Goal: Information Seeking & Learning: Learn about a topic

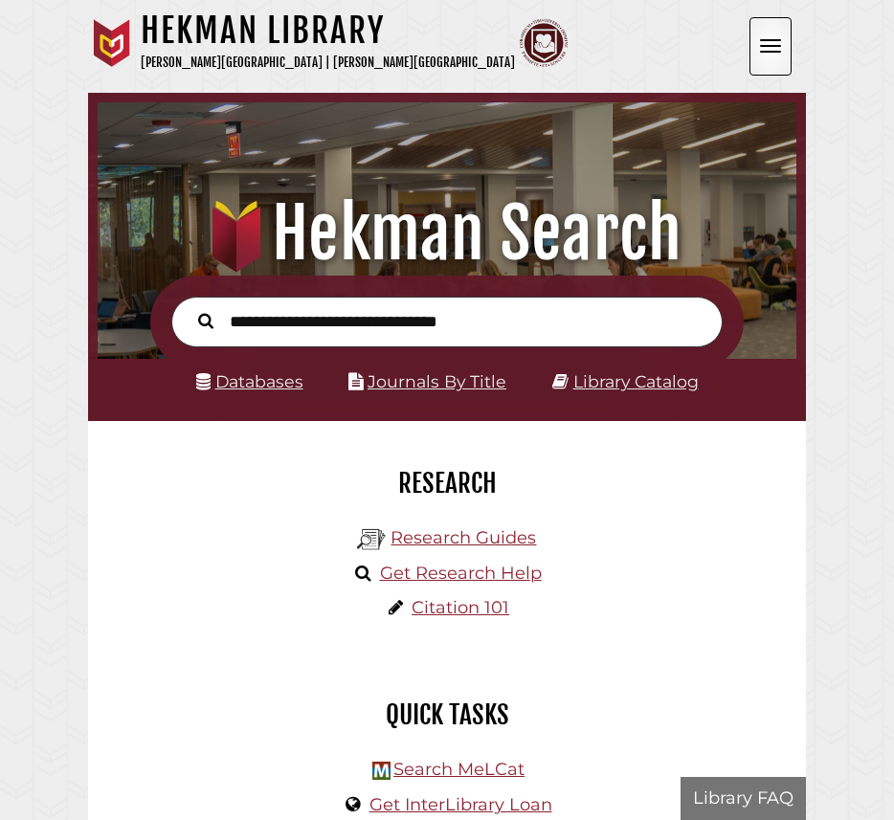
scroll to position [230, 689]
click at [344, 325] on input "text" at bounding box center [446, 322] width 551 height 51
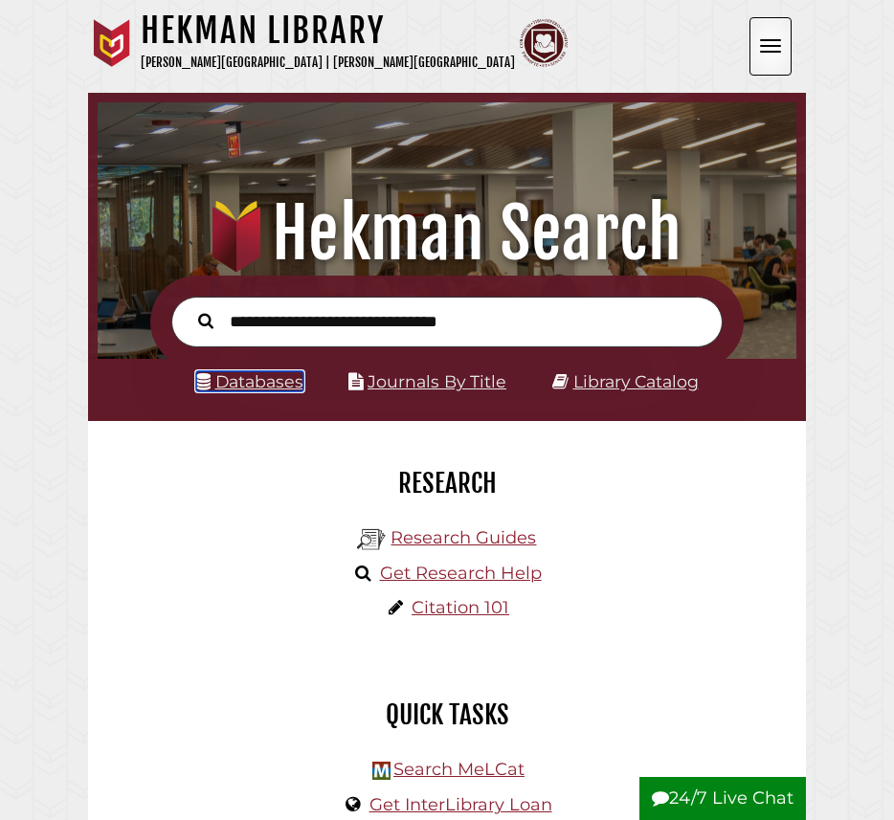
click at [244, 391] on link "Databases" at bounding box center [249, 381] width 107 height 20
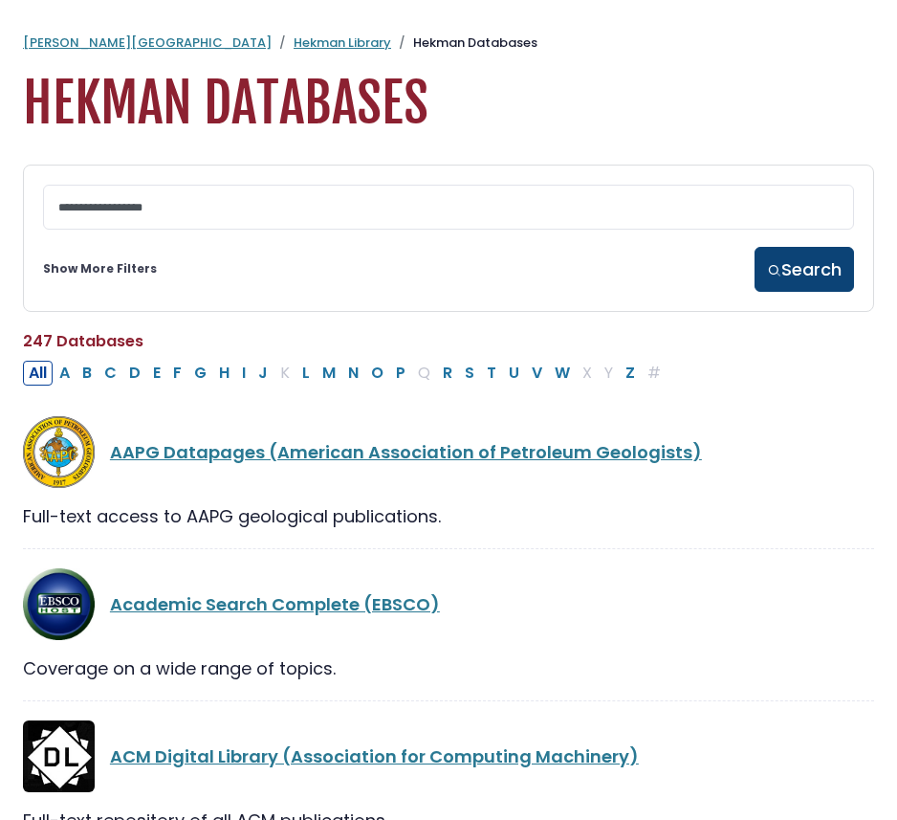
click at [838, 275] on button "Search" at bounding box center [804, 269] width 99 height 45
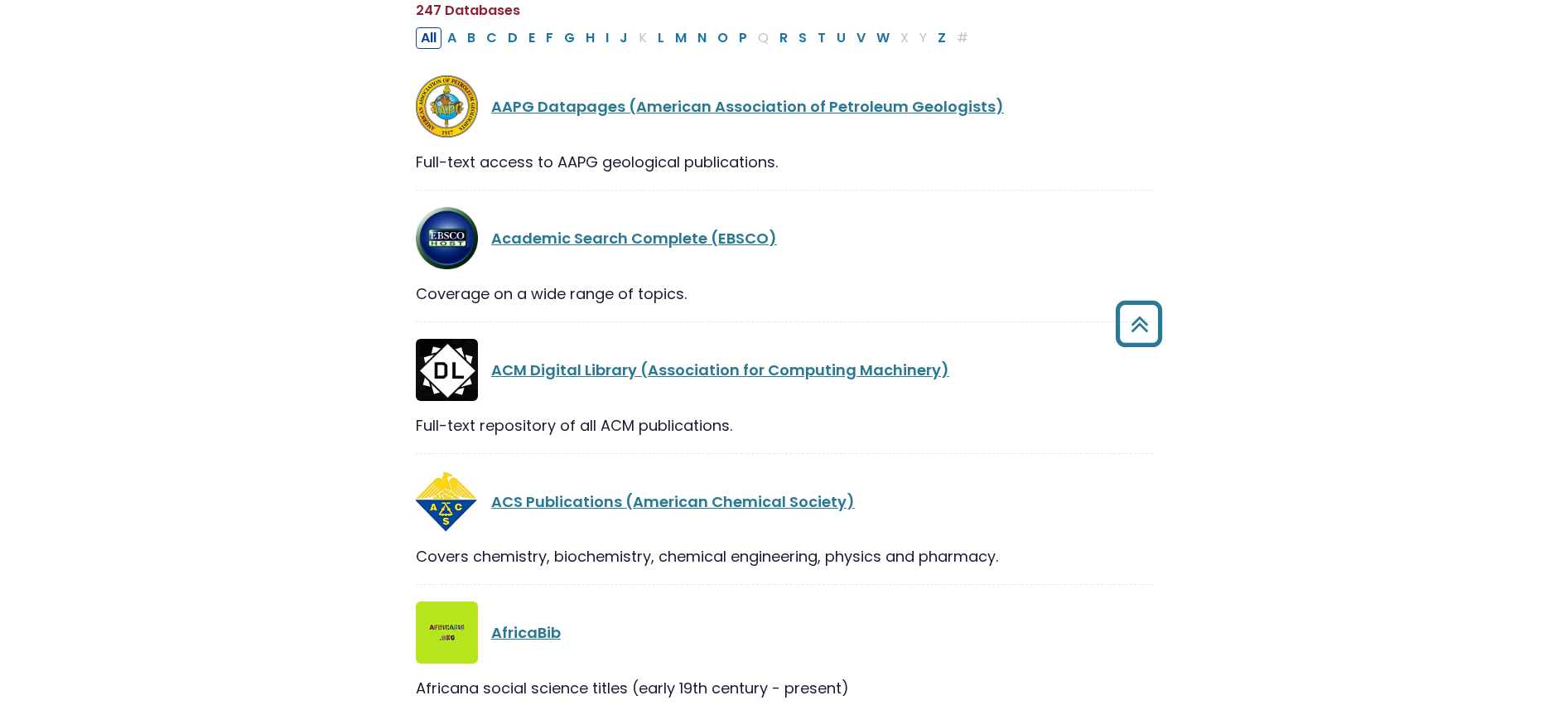
scroll to position [279, 0]
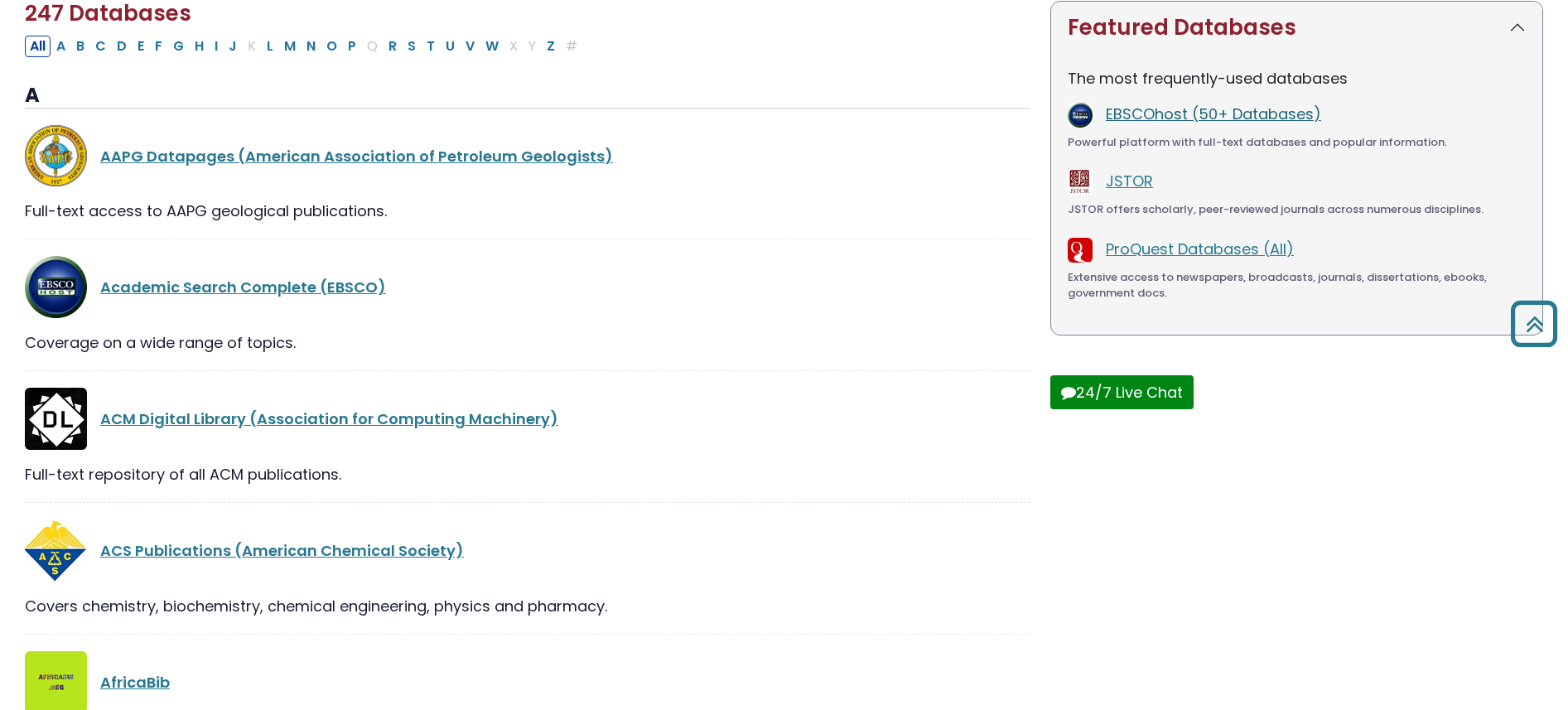
click at [776, 116] on link "EBSCOhost (50+ Databases)" at bounding box center [1213, 114] width 216 height 21
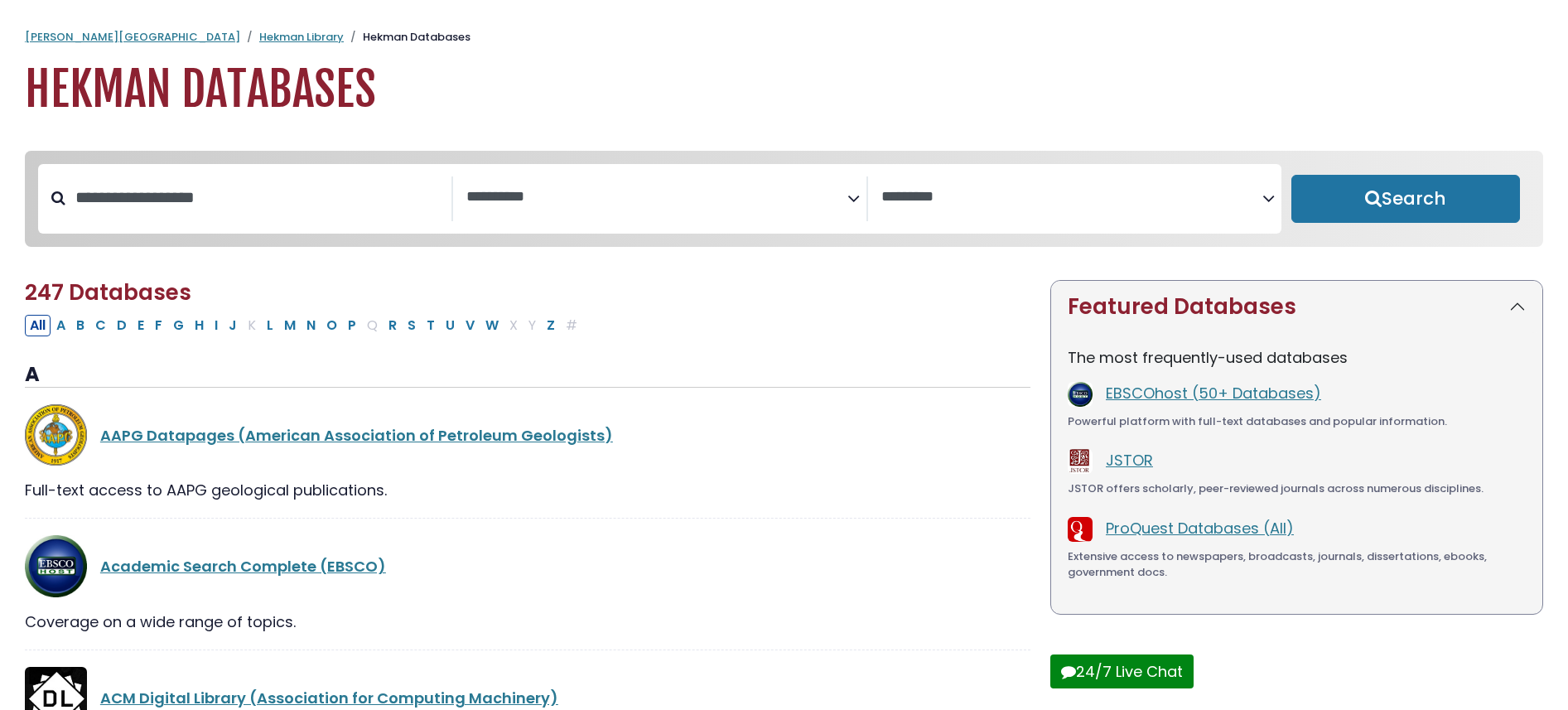
select select "Database Subject Filter"
select select "Database Vendors Filter"
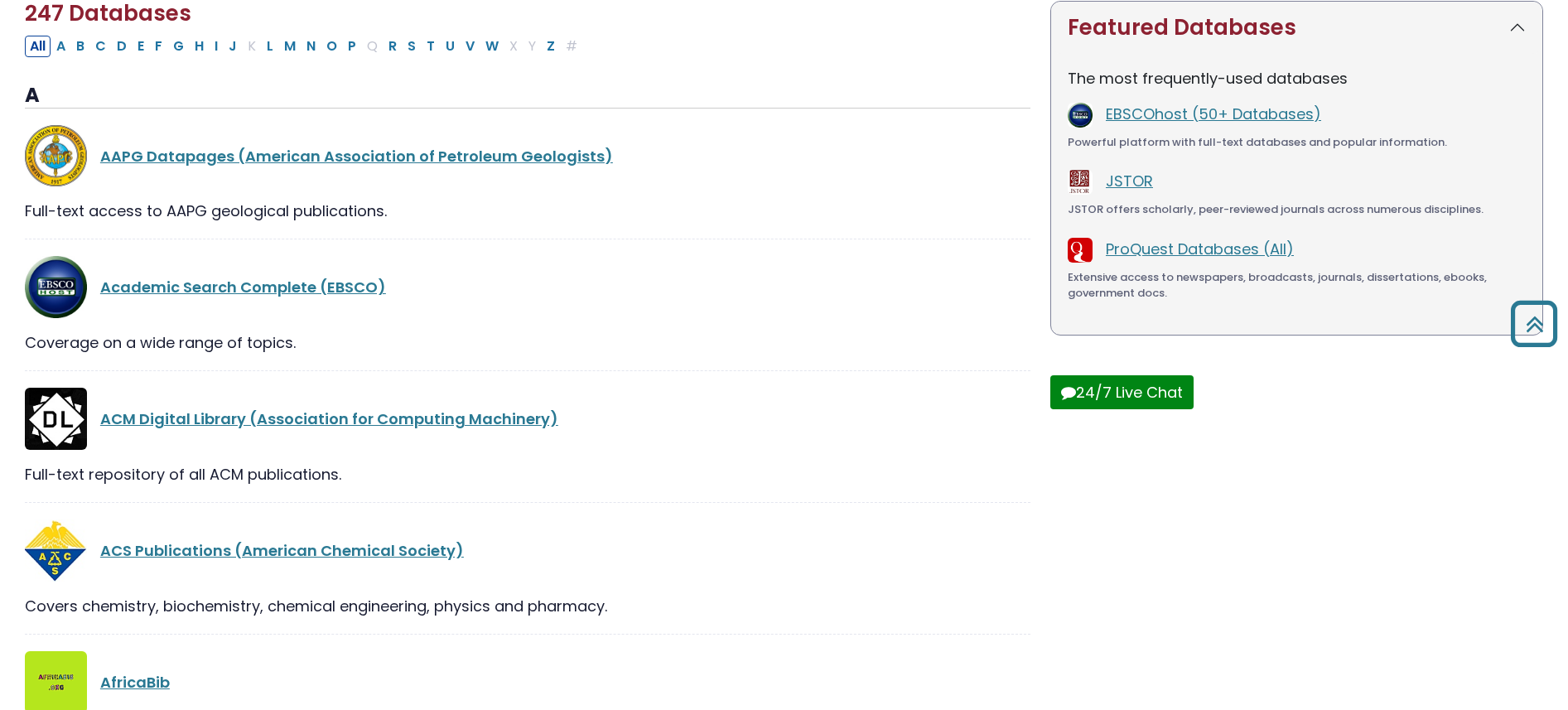
scroll to position [225, 0]
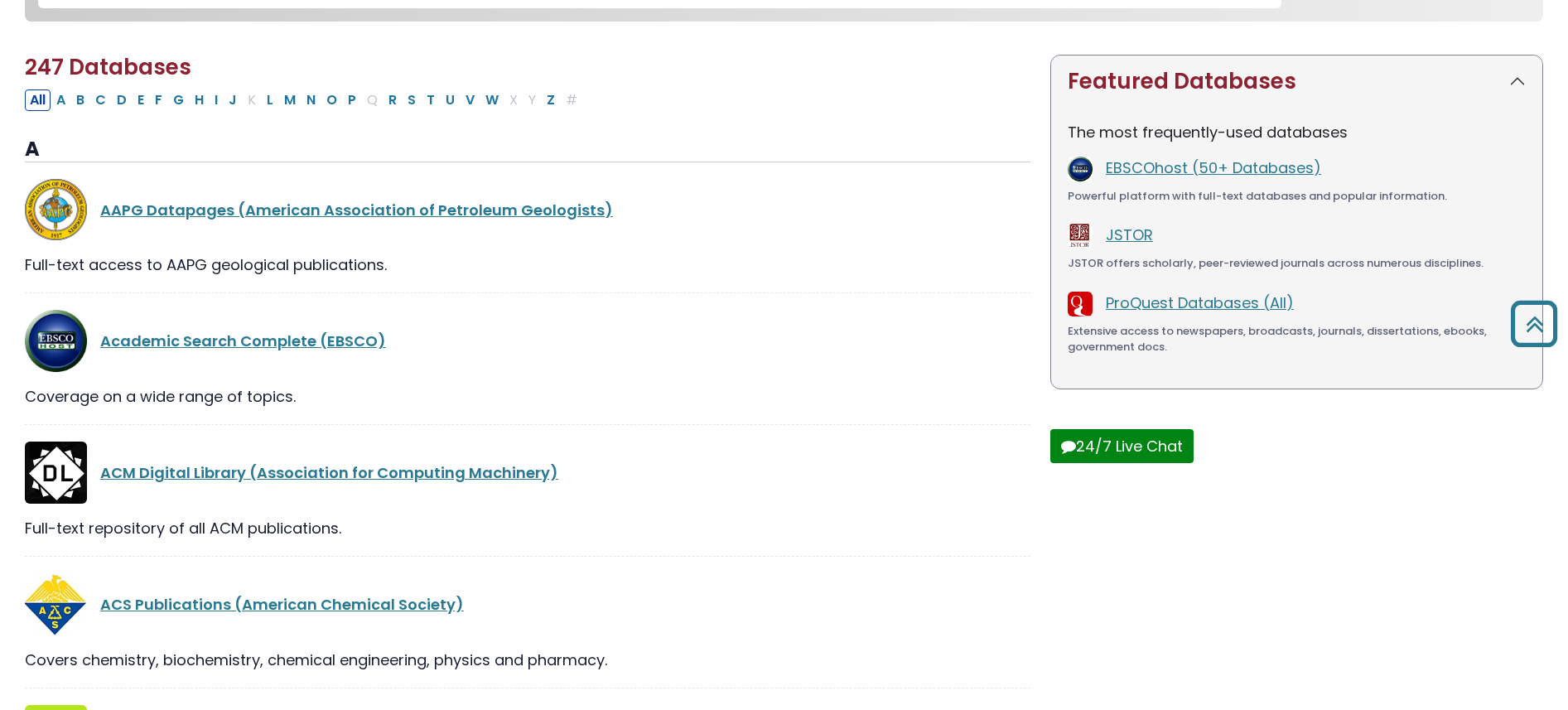
select select "Database Subject Filter"
select select "Database Vendors Filter"
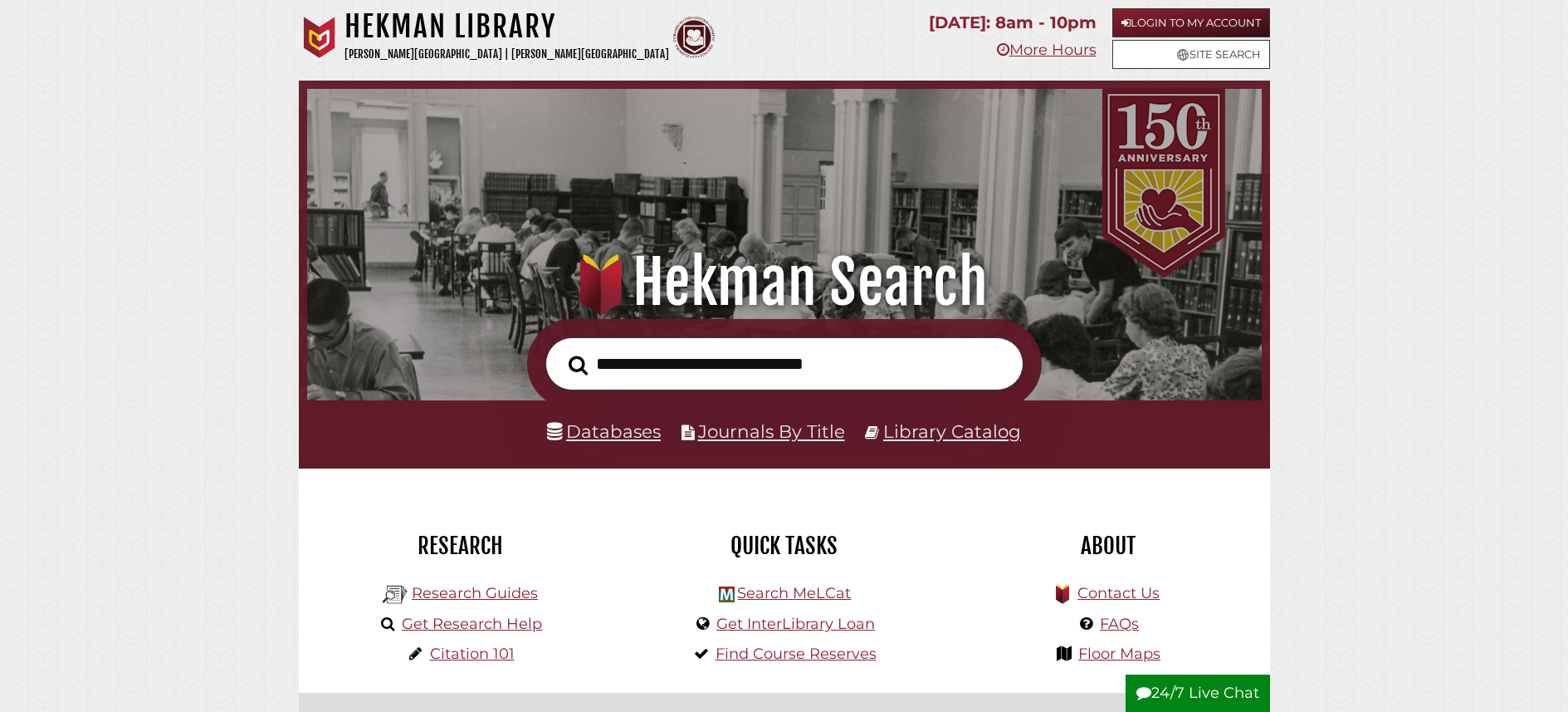
scroll to position [316, 947]
click at [819, 432] on link "Journals By Title" at bounding box center [771, 431] width 147 height 22
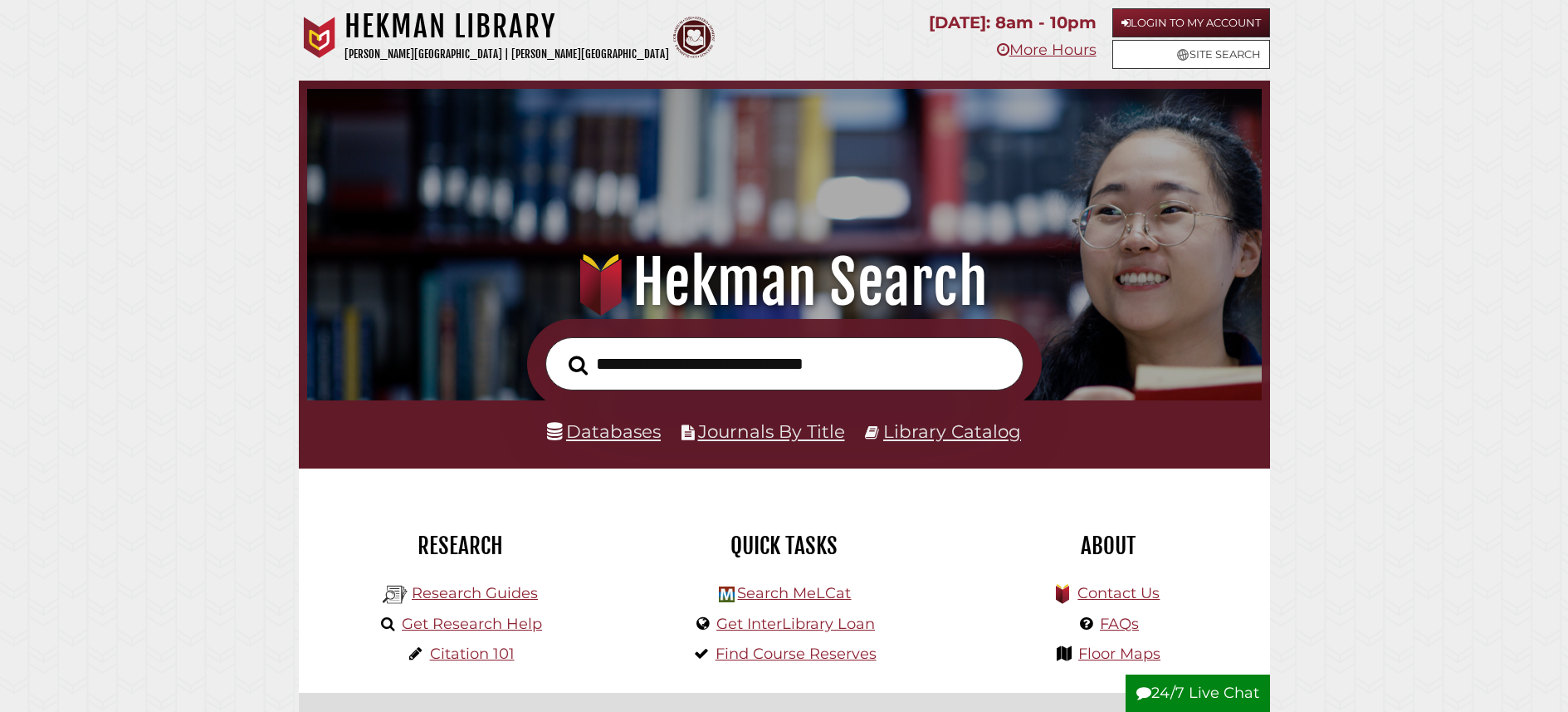
scroll to position [316, 947]
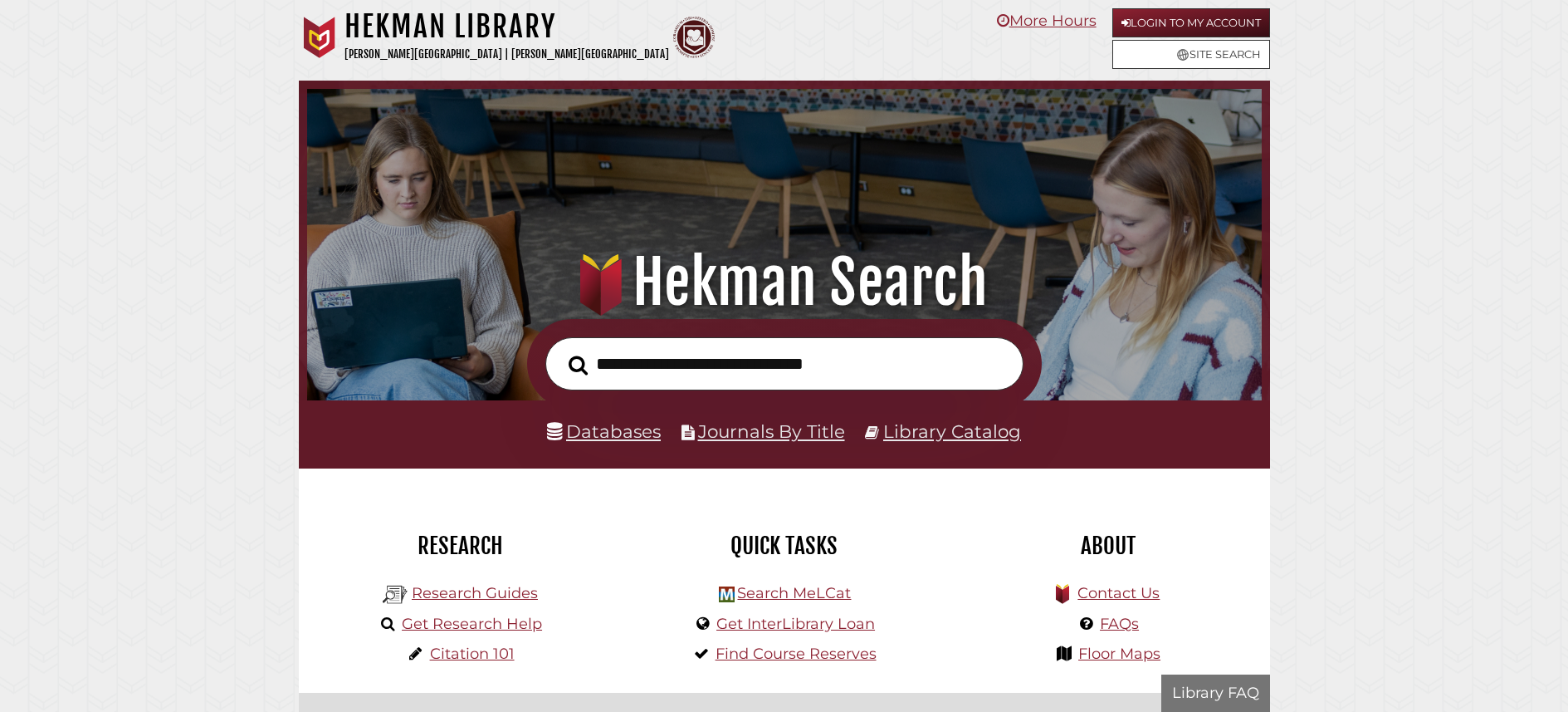
scroll to position [316, 947]
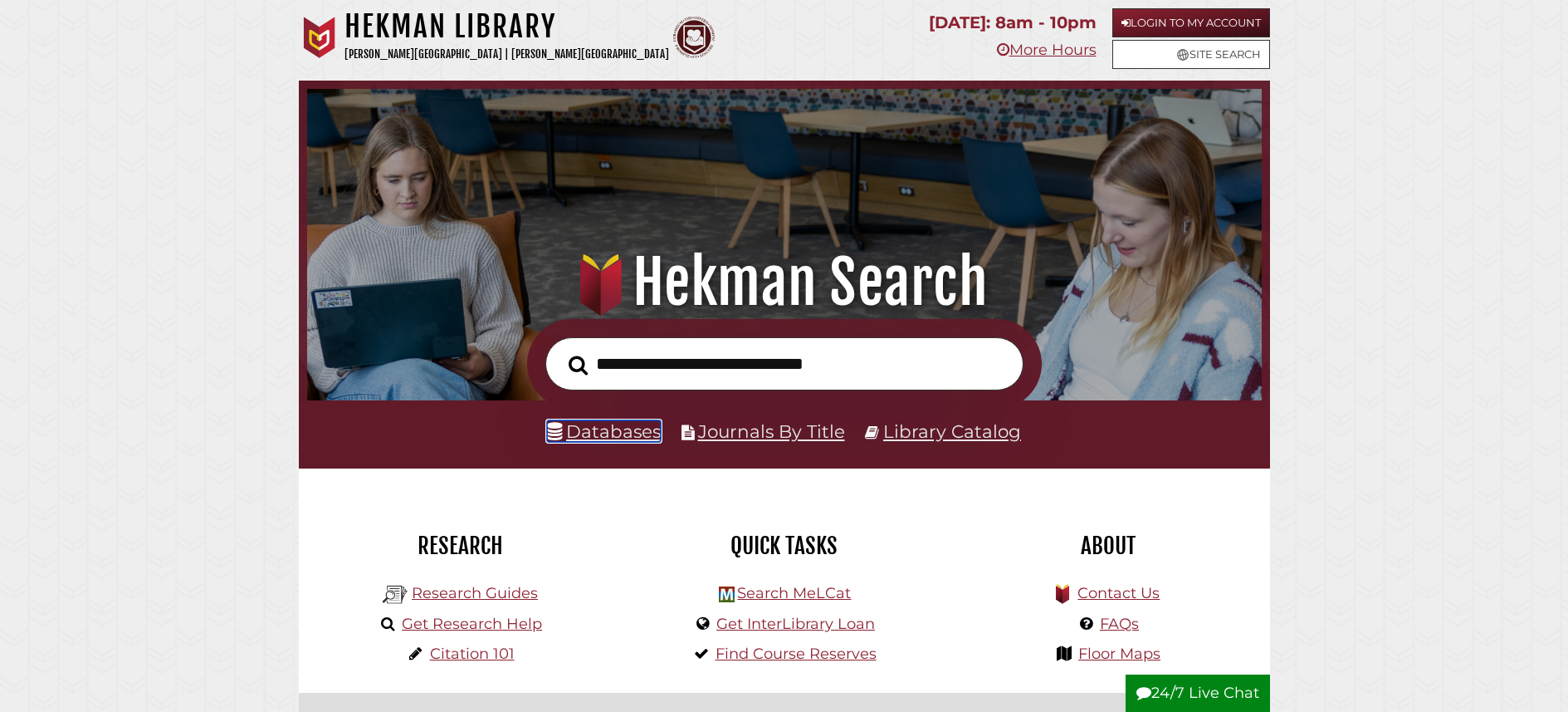
click at [613, 423] on link "Databases" at bounding box center [603, 431] width 114 height 22
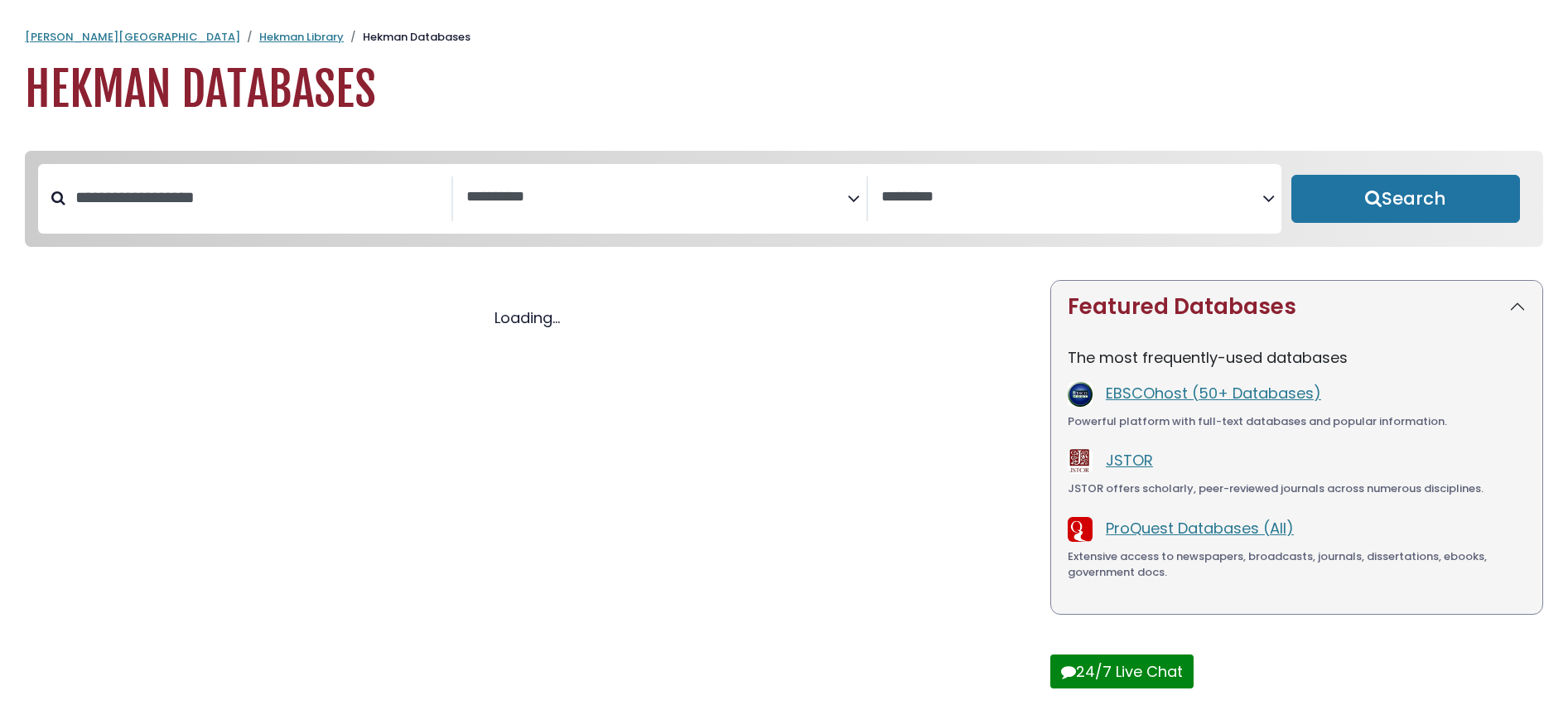
select select "Database Subject Filter"
select select "Database Vendors Filter"
select select "Database Subject Filter"
select select "Database Vendors Filter"
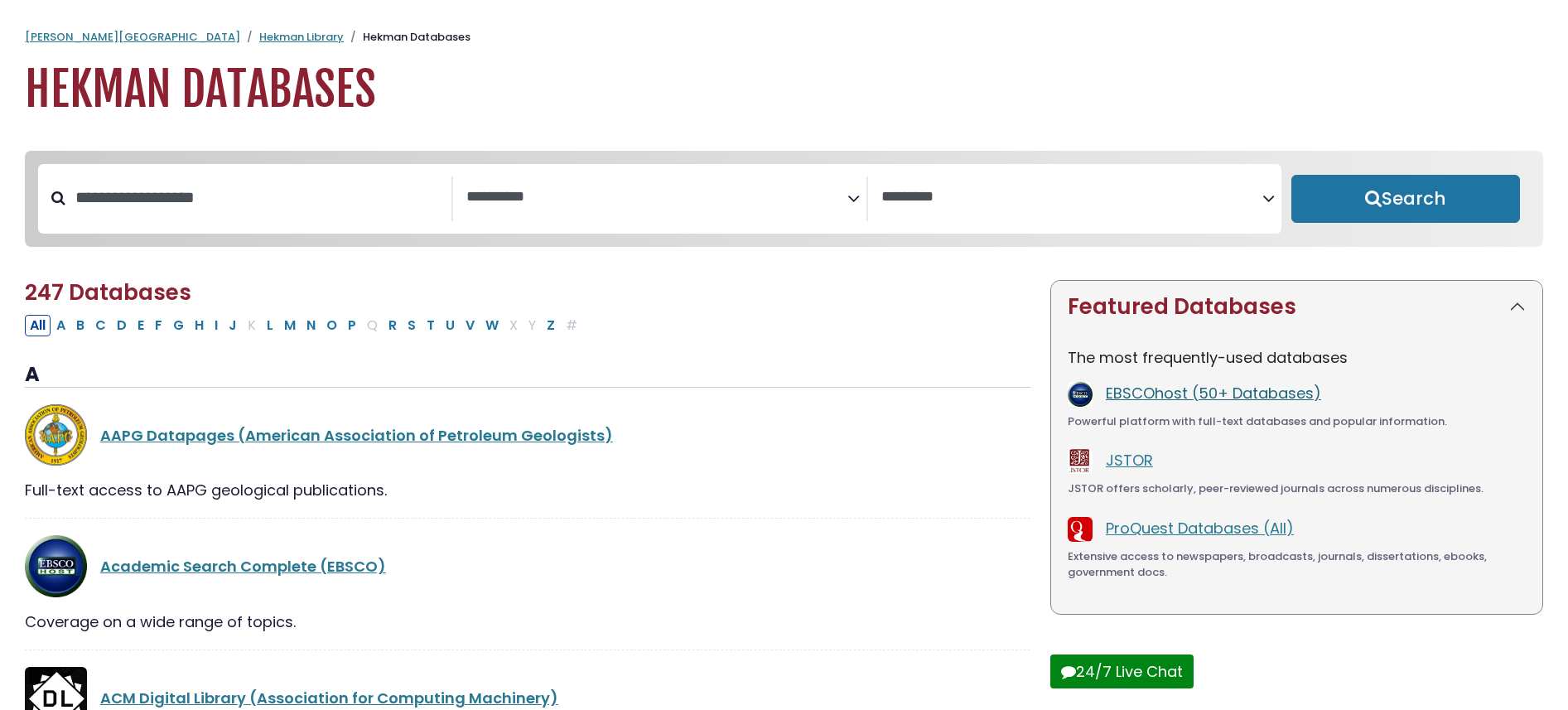
click at [1154, 396] on link "EBSCOhost (50+ Databases)" at bounding box center [1213, 393] width 216 height 21
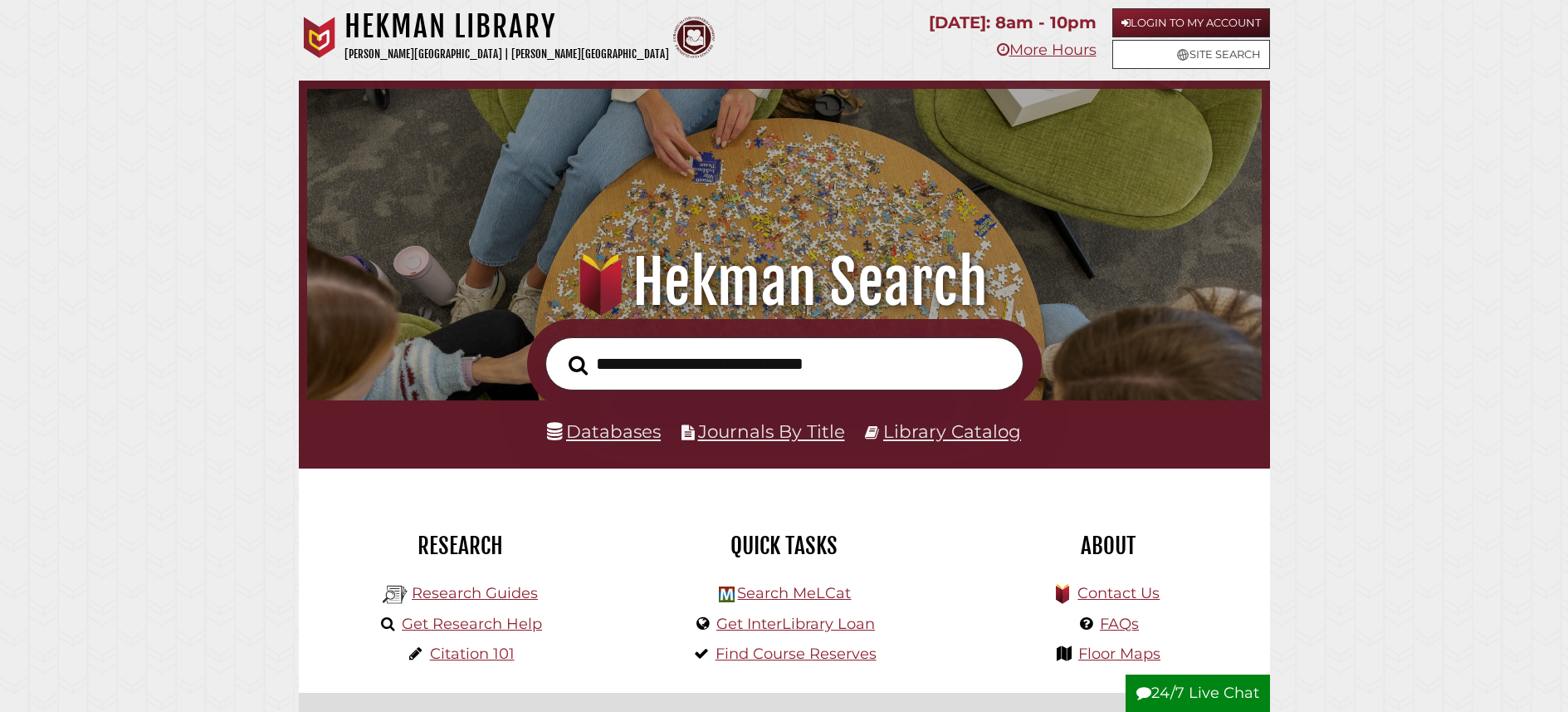
scroll to position [316, 947]
click at [638, 432] on link "Databases" at bounding box center [603, 431] width 114 height 22
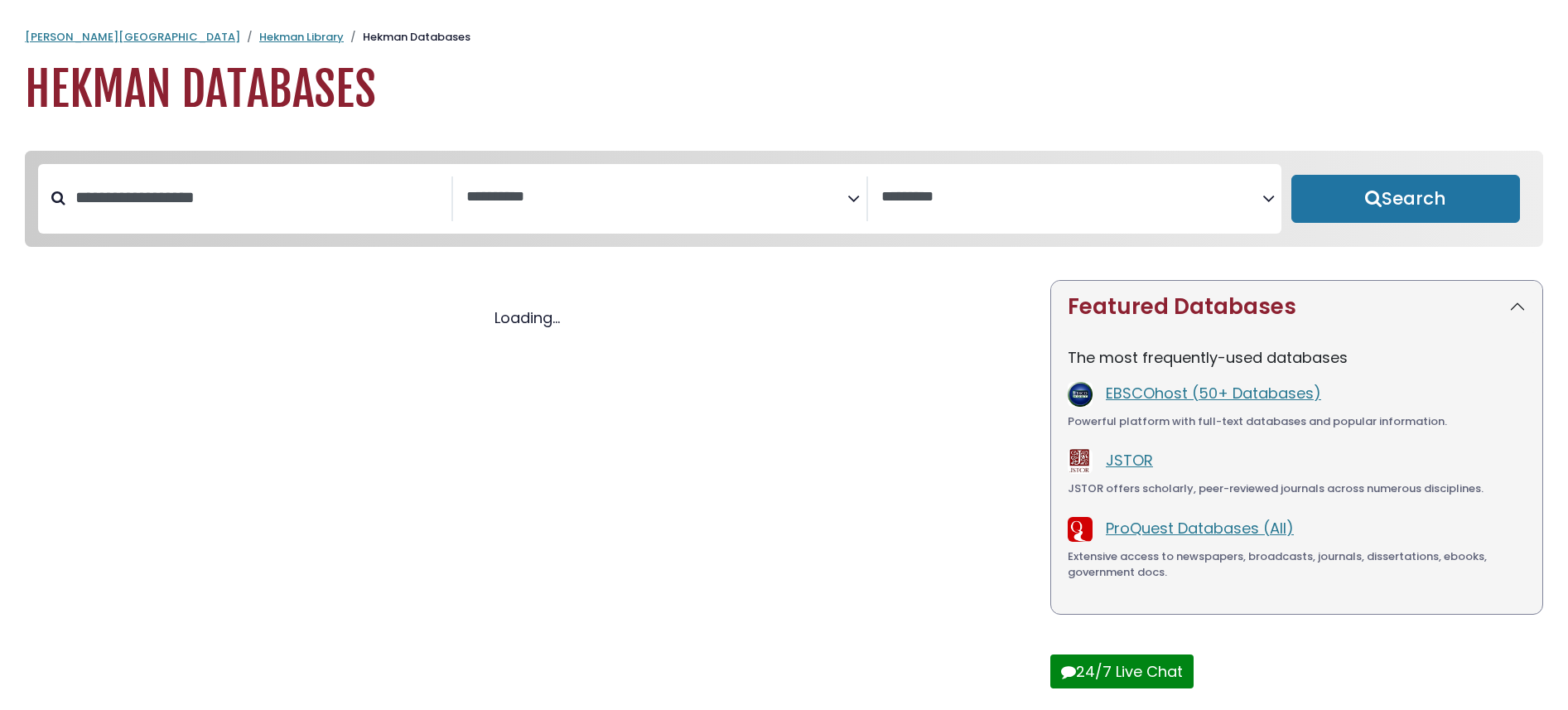
select select "Database Subject Filter"
select select "Database Vendors Filter"
select select "Database Subject Filter"
select select "Database Vendors Filter"
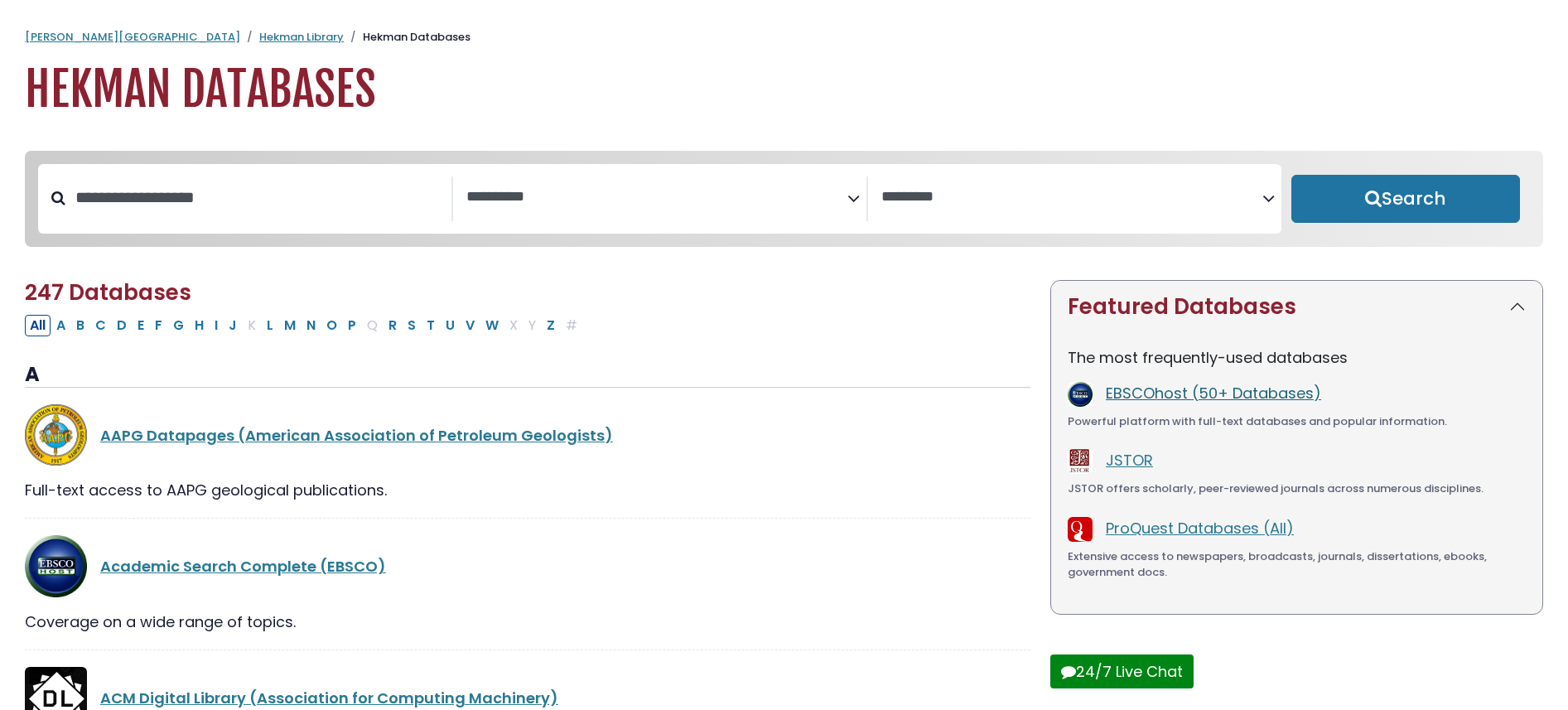
click at [1209, 393] on link "EBSCOhost (50+ Databases)" at bounding box center [1213, 393] width 216 height 21
